Goal: Task Accomplishment & Management: Manage account settings

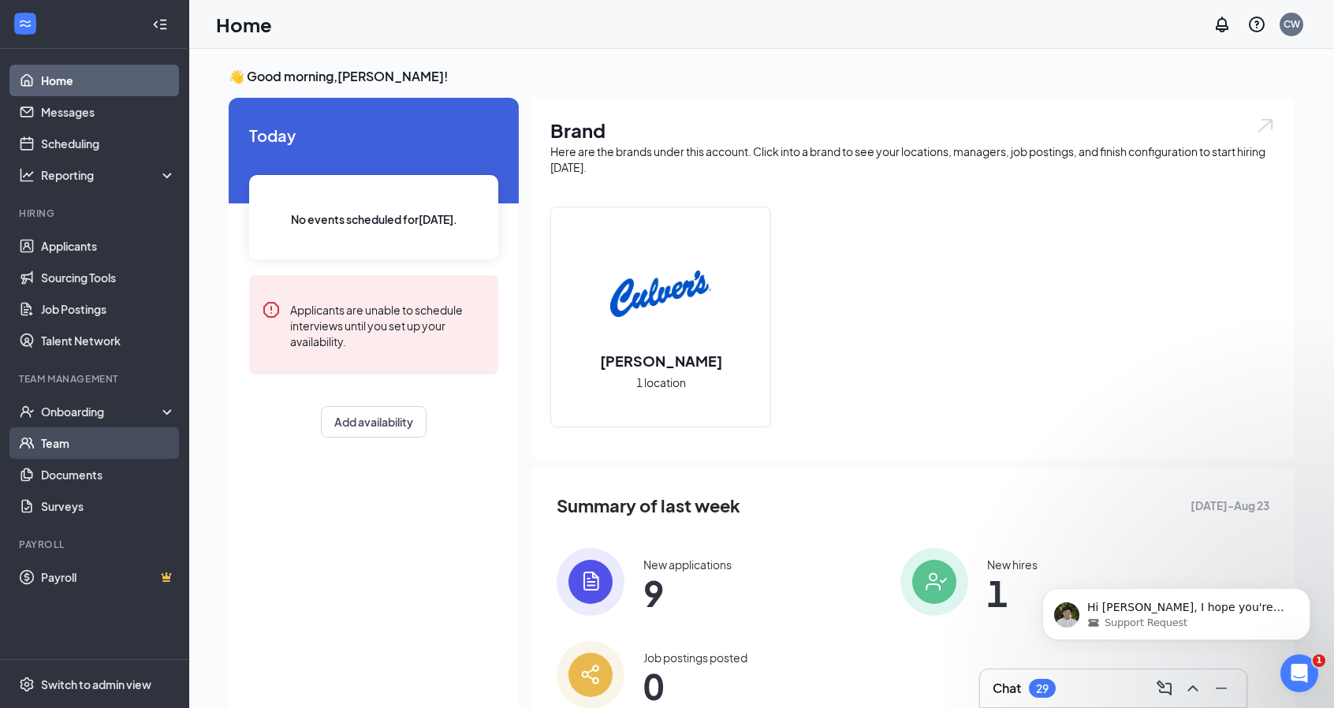
click at [69, 450] on link "Team" at bounding box center [108, 443] width 135 height 32
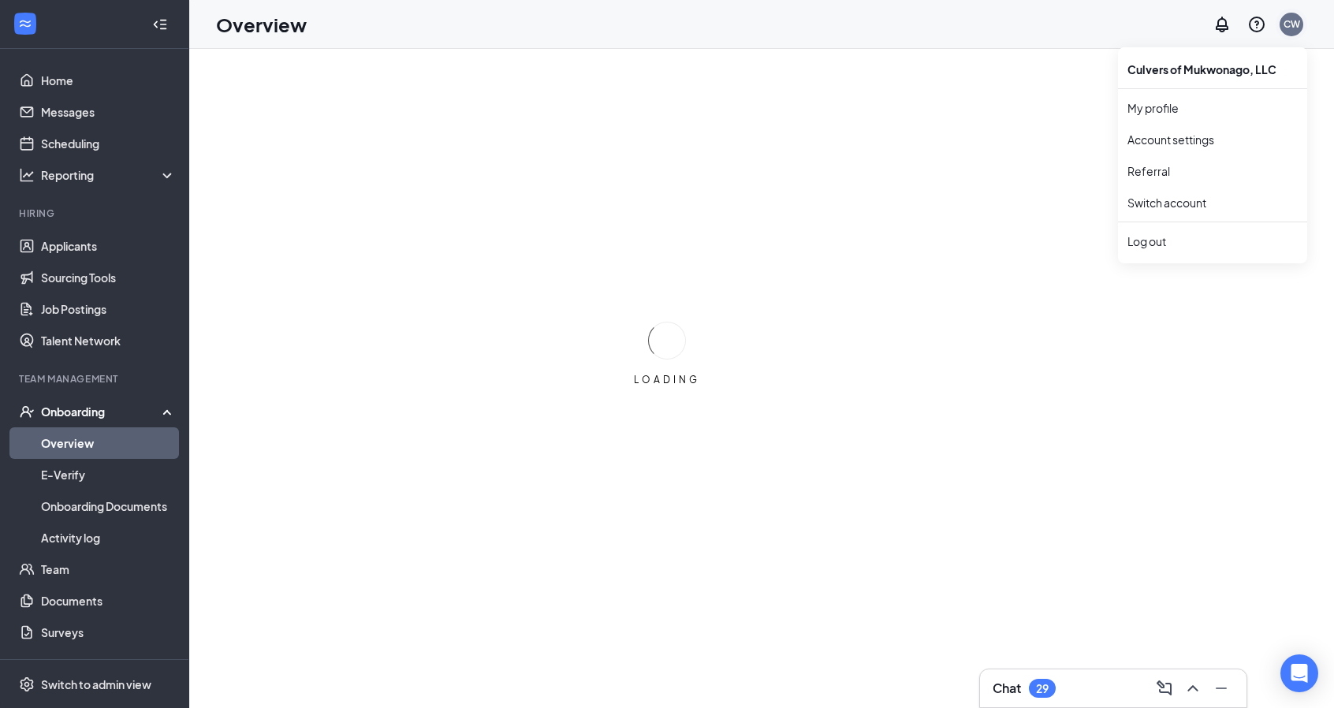
click at [1294, 29] on div "CW" at bounding box center [1291, 23] width 17 height 13
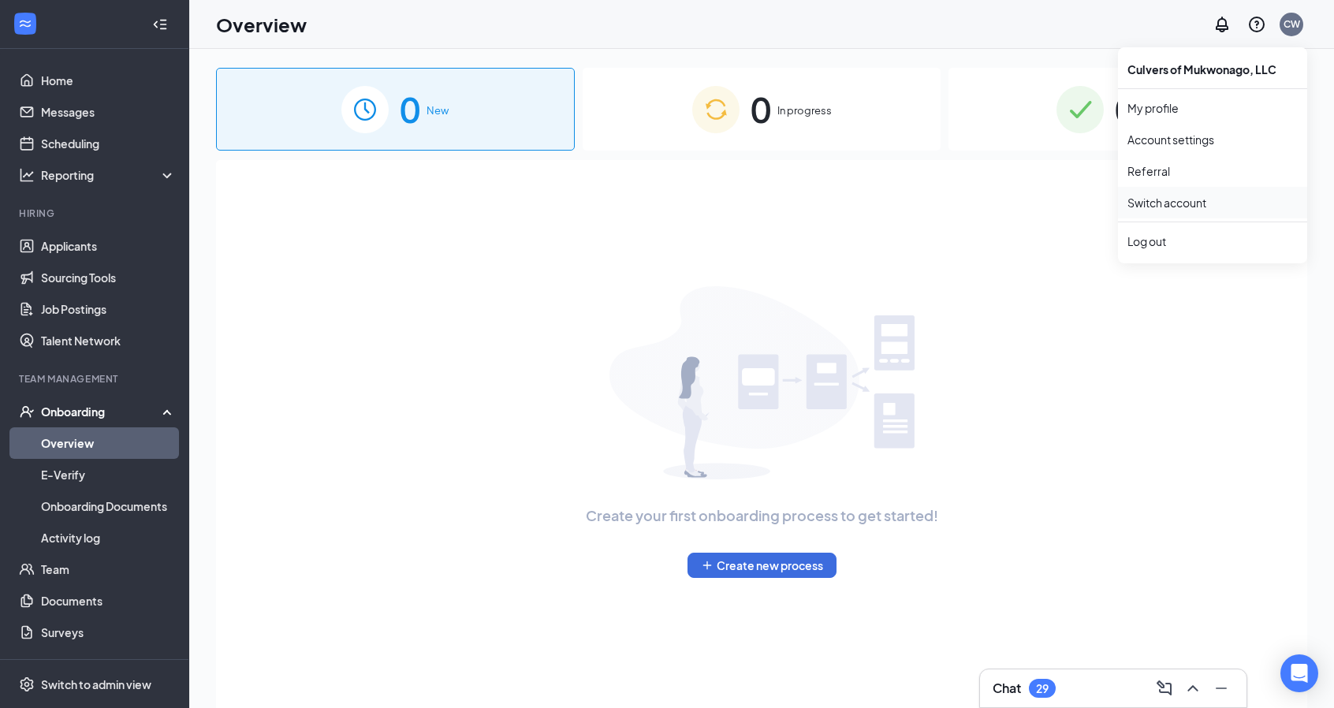
click at [1190, 199] on link "Switch account" at bounding box center [1166, 202] width 79 height 14
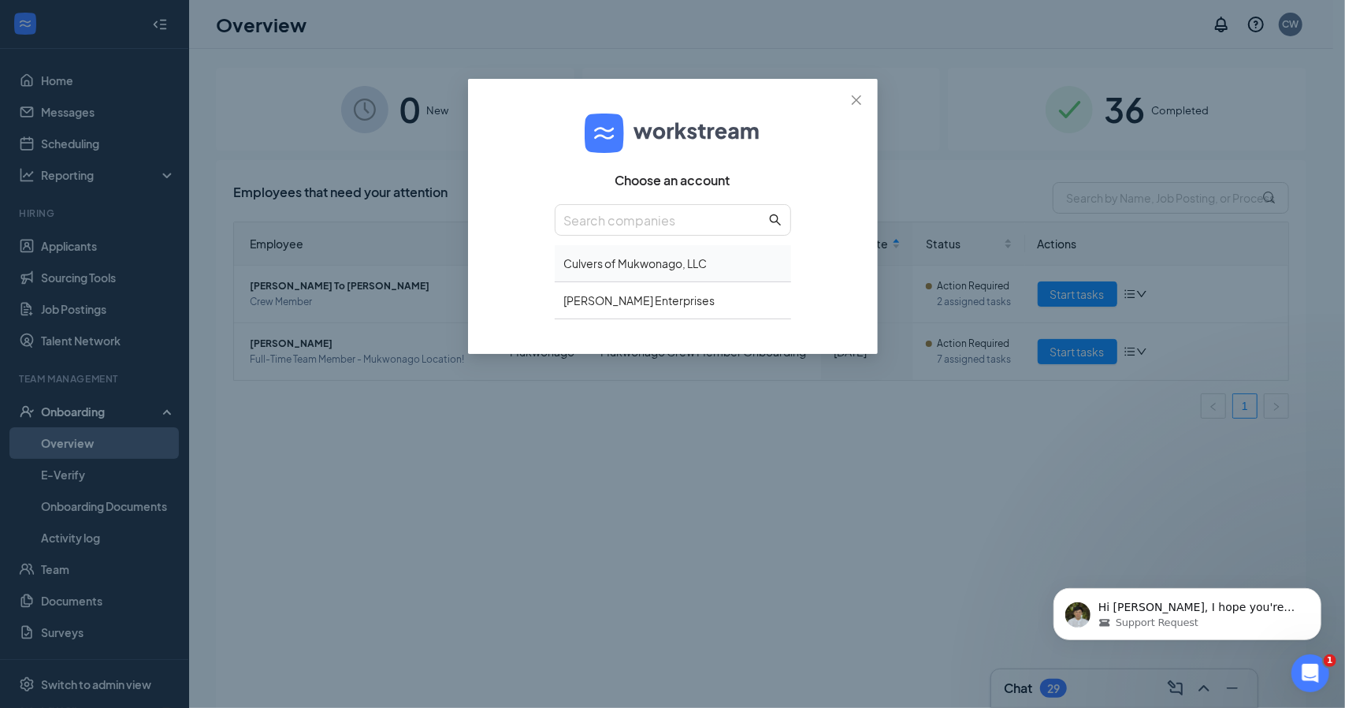
click at [632, 258] on div "Culvers of Mukwonago, LLC" at bounding box center [673, 263] width 236 height 37
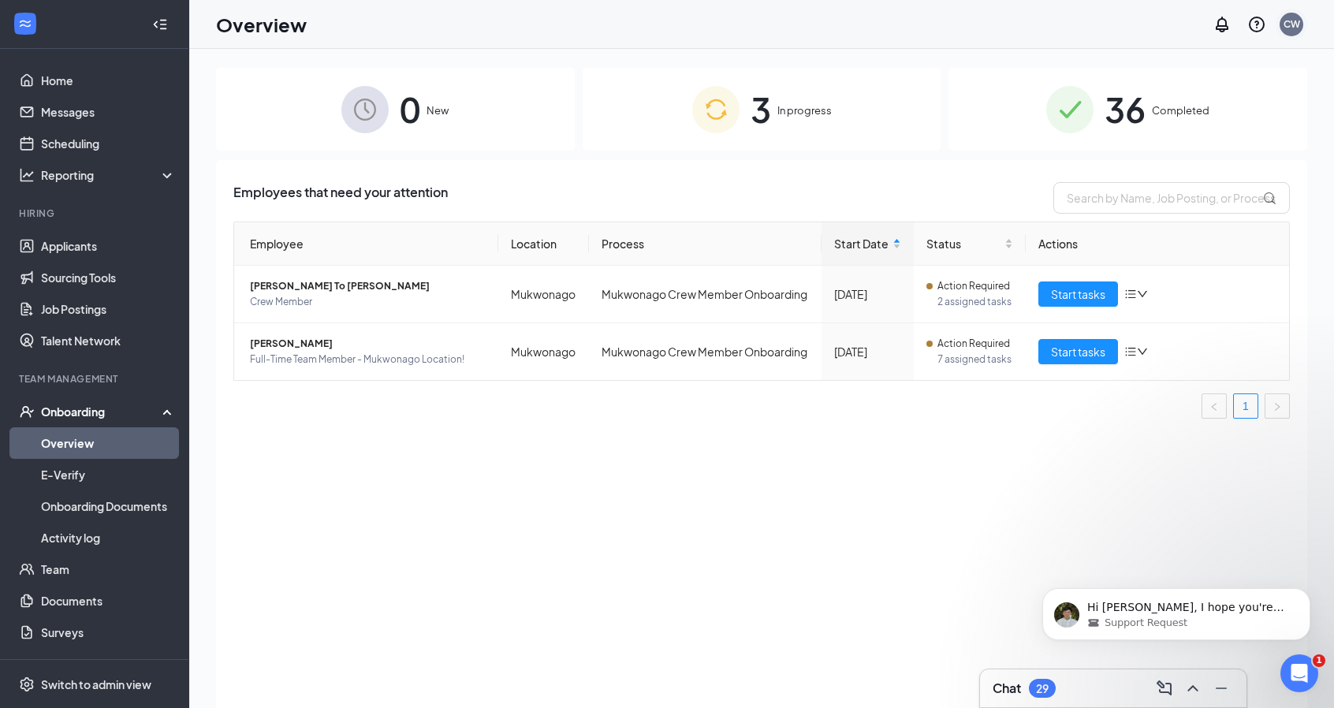
click at [1299, 22] on div "CW" at bounding box center [1291, 23] width 17 height 13
click at [1156, 199] on link "Switch account" at bounding box center [1166, 202] width 79 height 14
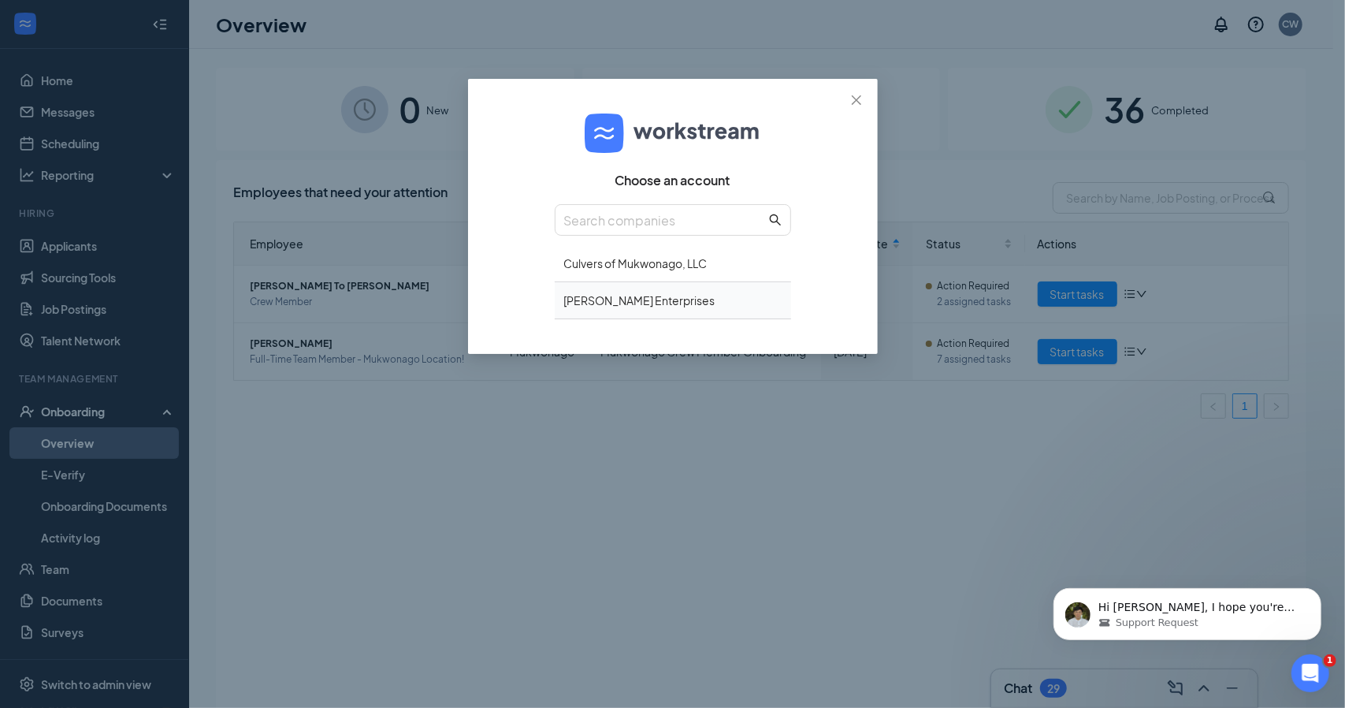
click at [701, 303] on div "Culver's - Landon Enterprises" at bounding box center [673, 300] width 236 height 37
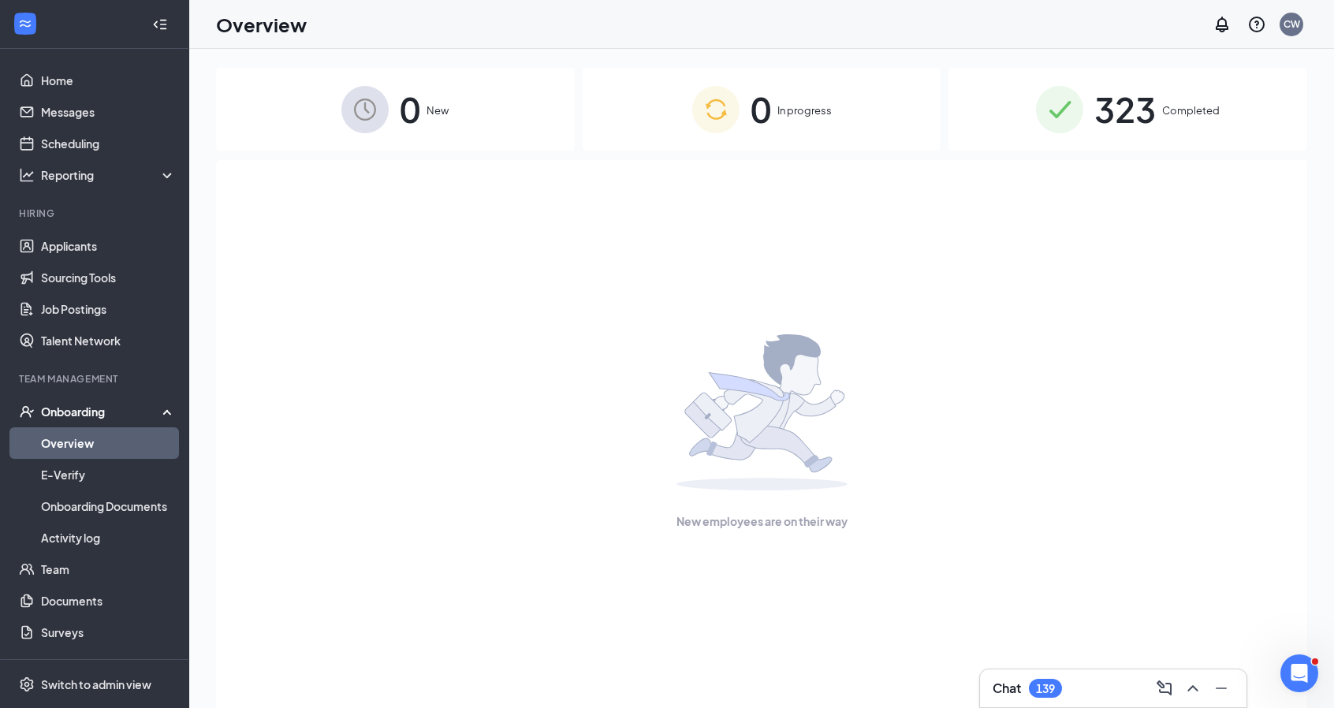
click at [792, 162] on div "New employees are on their way" at bounding box center [761, 432] width 1056 height 544
click at [791, 125] on div "0 In progress" at bounding box center [761, 109] width 359 height 83
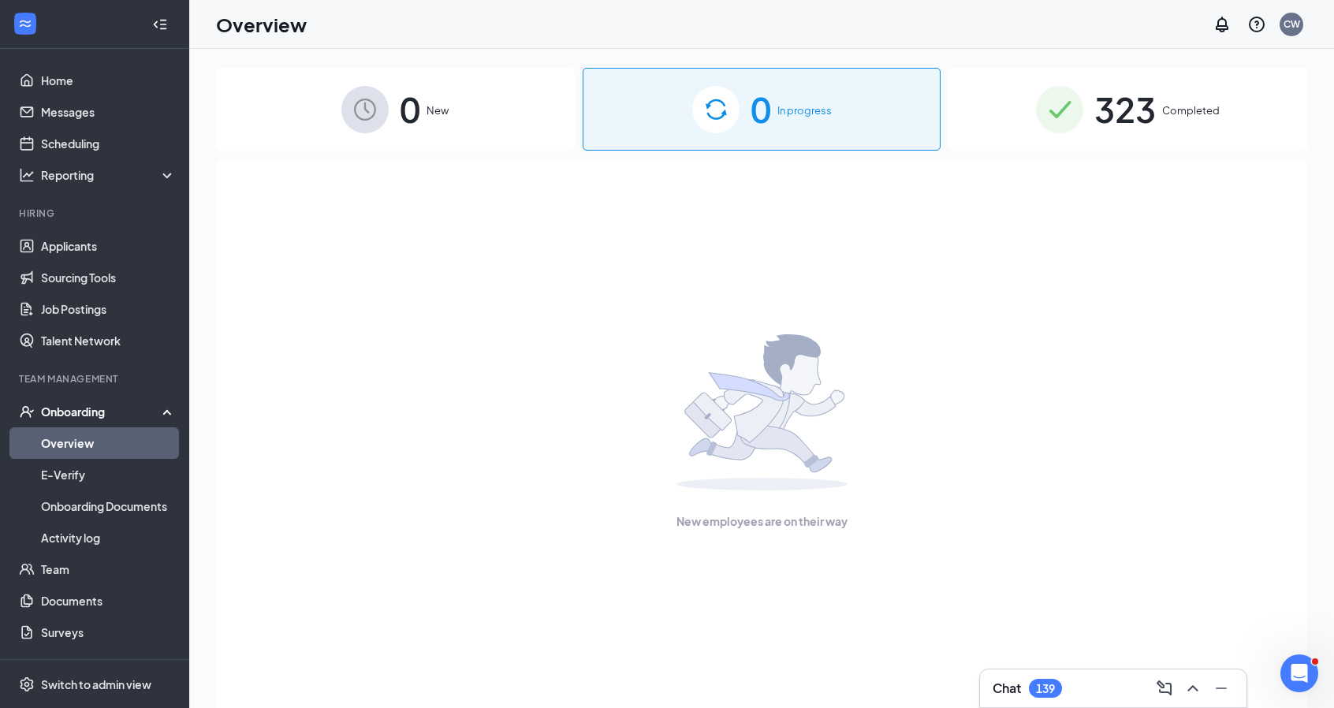
click at [791, 125] on div "0 In progress" at bounding box center [761, 109] width 359 height 83
click at [429, 102] on span "New" at bounding box center [437, 110] width 22 height 16
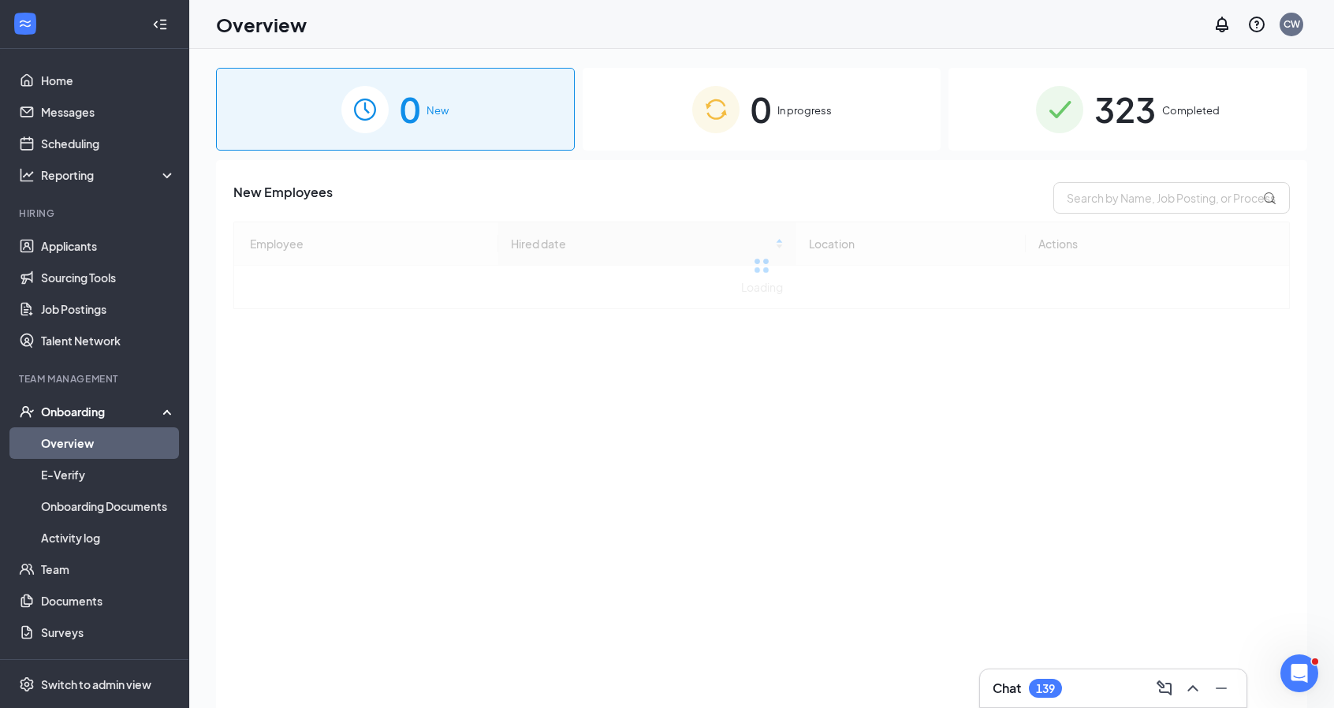
click at [776, 123] on div "0 In progress" at bounding box center [761, 109] width 359 height 83
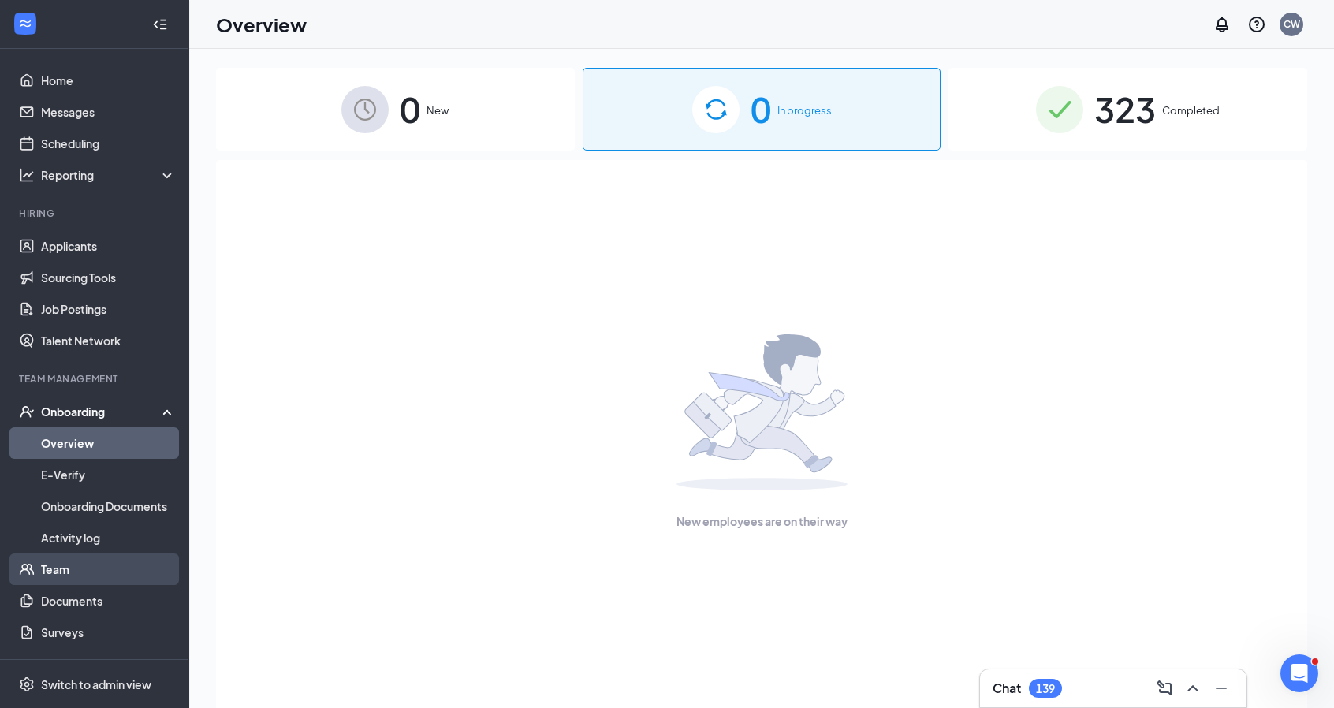
click at [66, 561] on link "Team" at bounding box center [108, 569] width 135 height 32
